Goal: Answer question/provide support: Share knowledge or assist other users

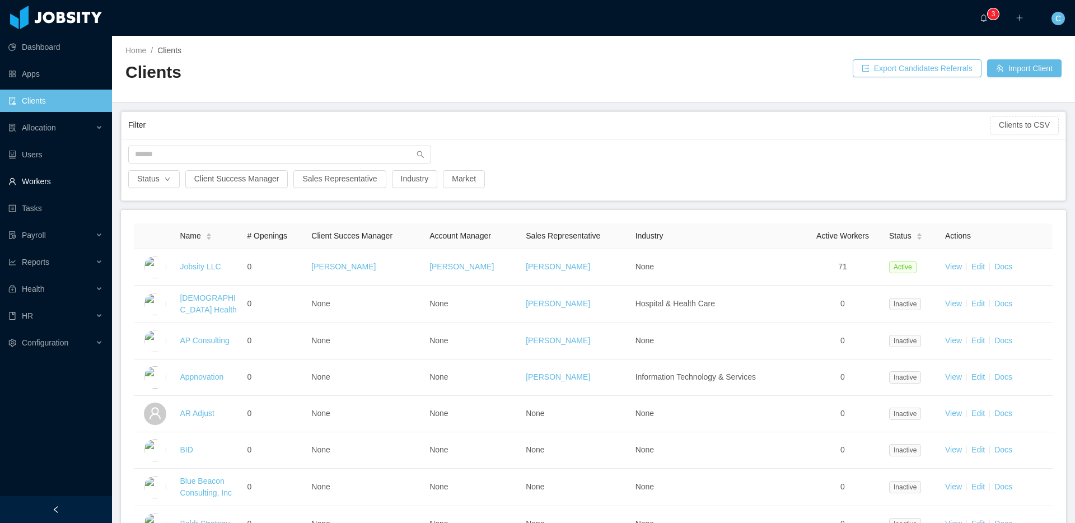
click at [58, 178] on link "Workers" at bounding box center [55, 181] width 95 height 22
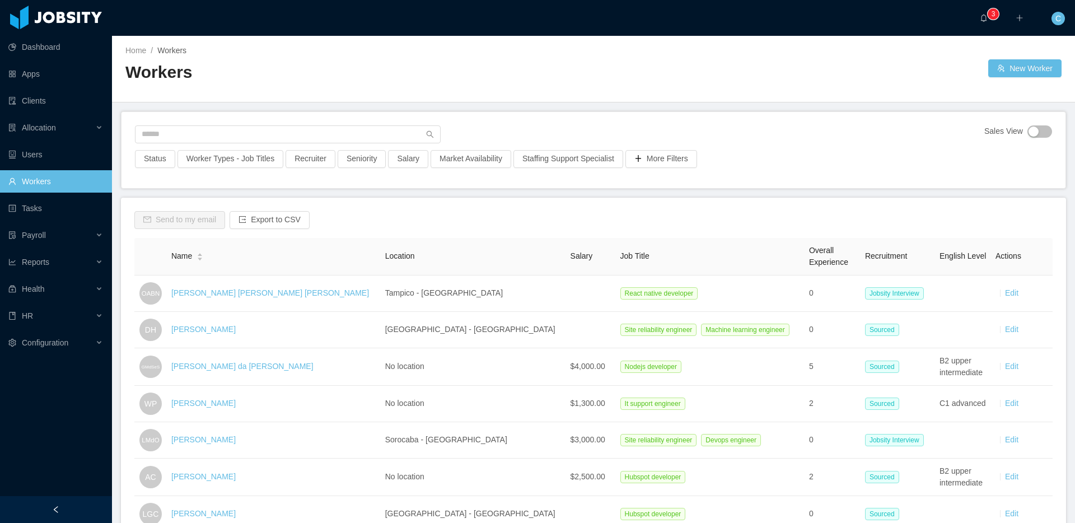
click at [238, 296] on link "[PERSON_NAME] [PERSON_NAME] [PERSON_NAME]" at bounding box center [270, 292] width 198 height 9
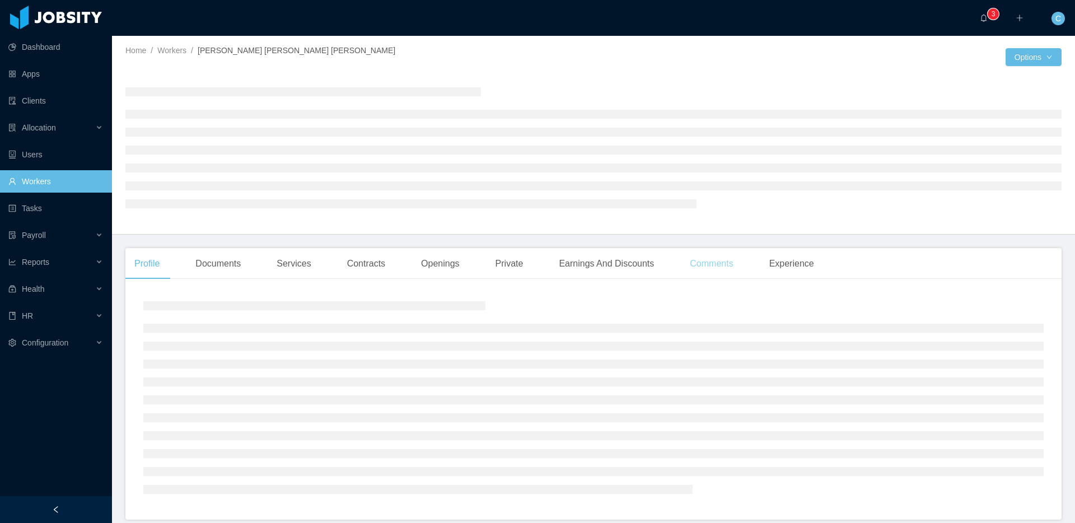
click at [692, 267] on div "Comments" at bounding box center [711, 263] width 61 height 31
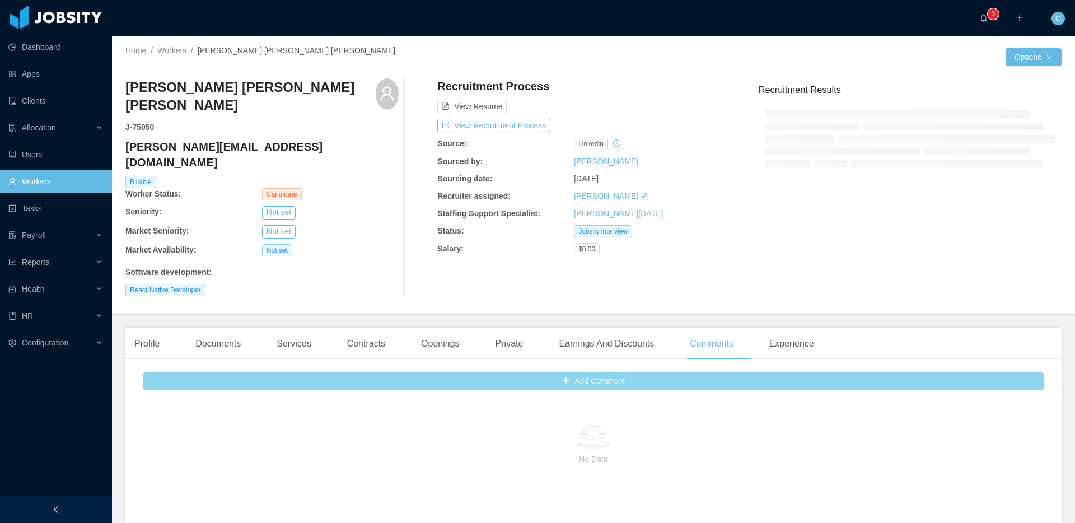
click at [541, 372] on button "Add Comment" at bounding box center [593, 381] width 900 height 18
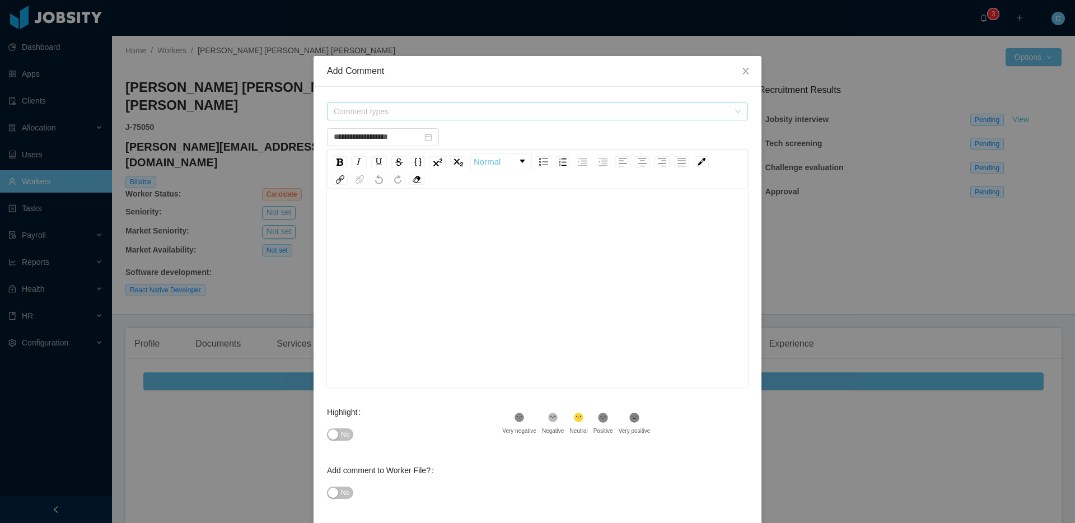
click at [358, 115] on span "Comment types" at bounding box center [531, 111] width 395 height 11
click at [336, 173] on icon "icon: caret-down" at bounding box center [336, 174] width 6 height 6
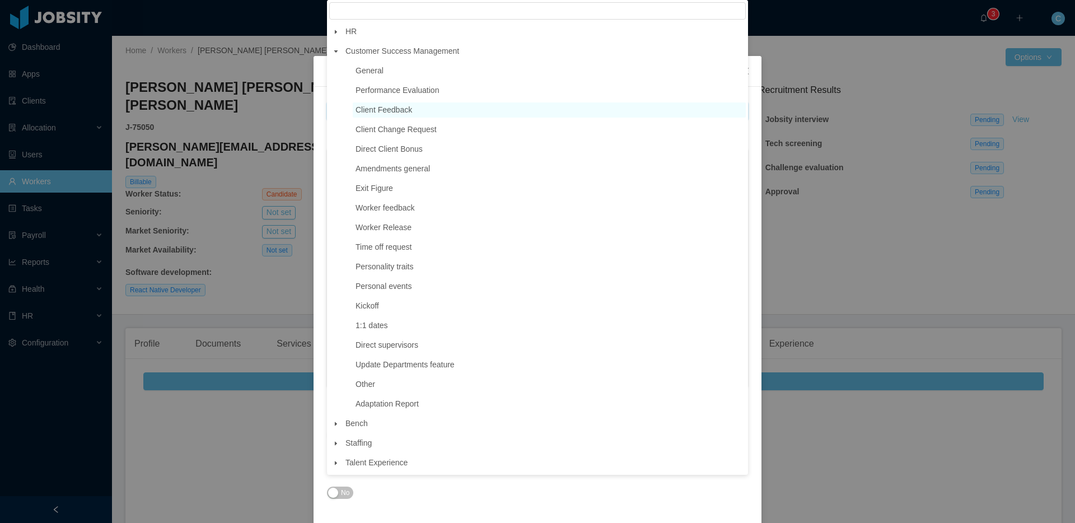
click at [390, 111] on span "Client Feedback" at bounding box center [383, 109] width 57 height 9
type input "**********"
